Goal: Transaction & Acquisition: Purchase product/service

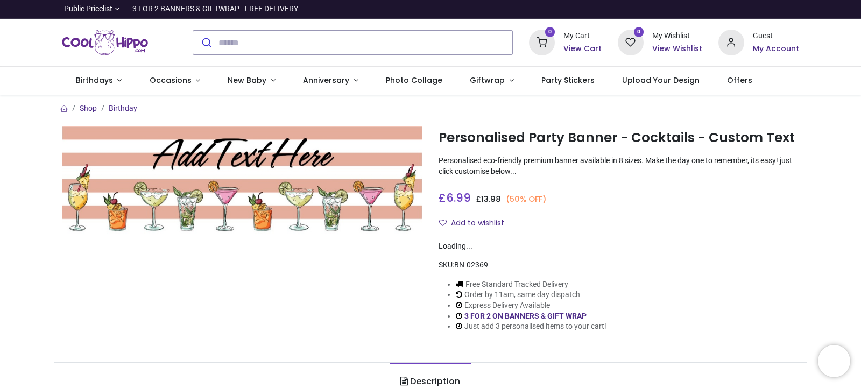
click at [171, 158] on img at bounding box center [242, 180] width 360 height 108
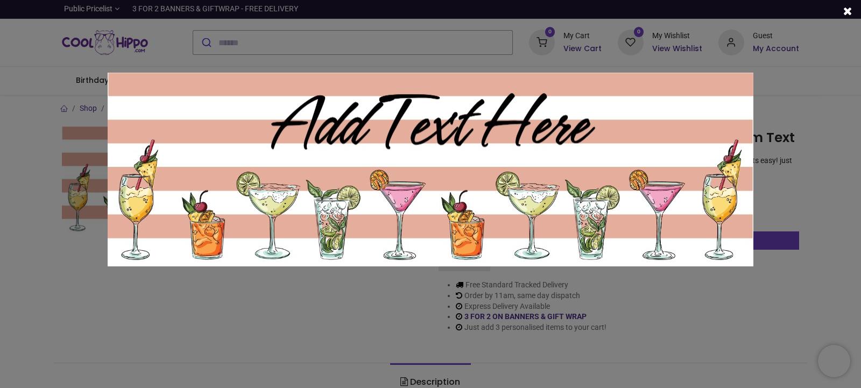
click at [292, 124] on img at bounding box center [431, 170] width 646 height 194
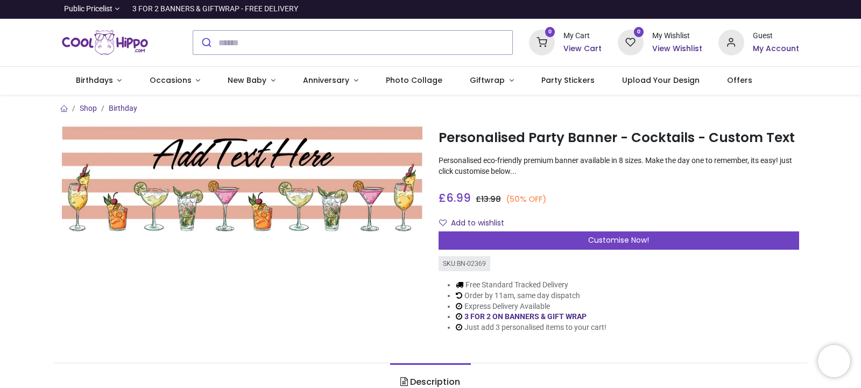
click at [369, 161] on img at bounding box center [242, 180] width 360 height 108
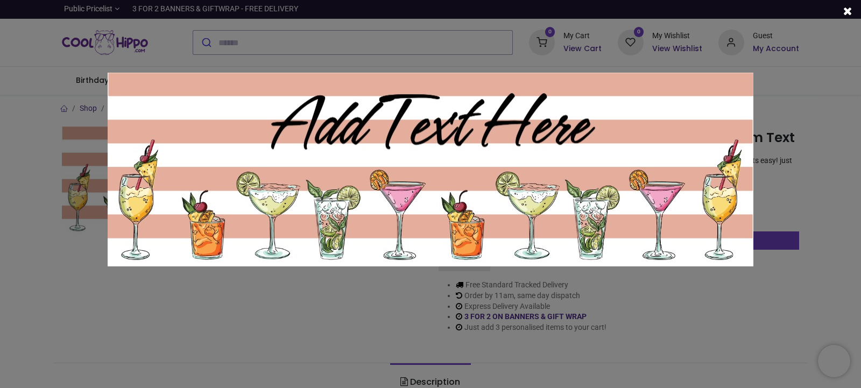
drag, startPoint x: 361, startPoint y: 123, endPoint x: 778, endPoint y: 183, distance: 421.9
click at [778, 183] on div at bounding box center [430, 194] width 861 height 388
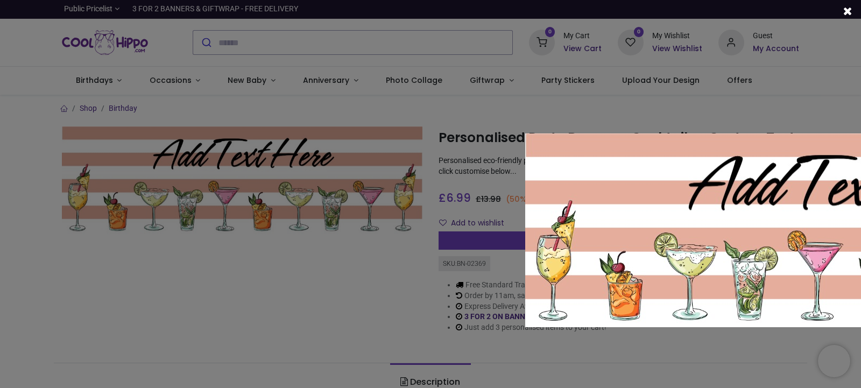
click at [321, 135] on div at bounding box center [430, 194] width 861 height 388
click at [852, 130] on div at bounding box center [847, 255] width 861 height 388
